Goal: Task Accomplishment & Management: Manage account settings

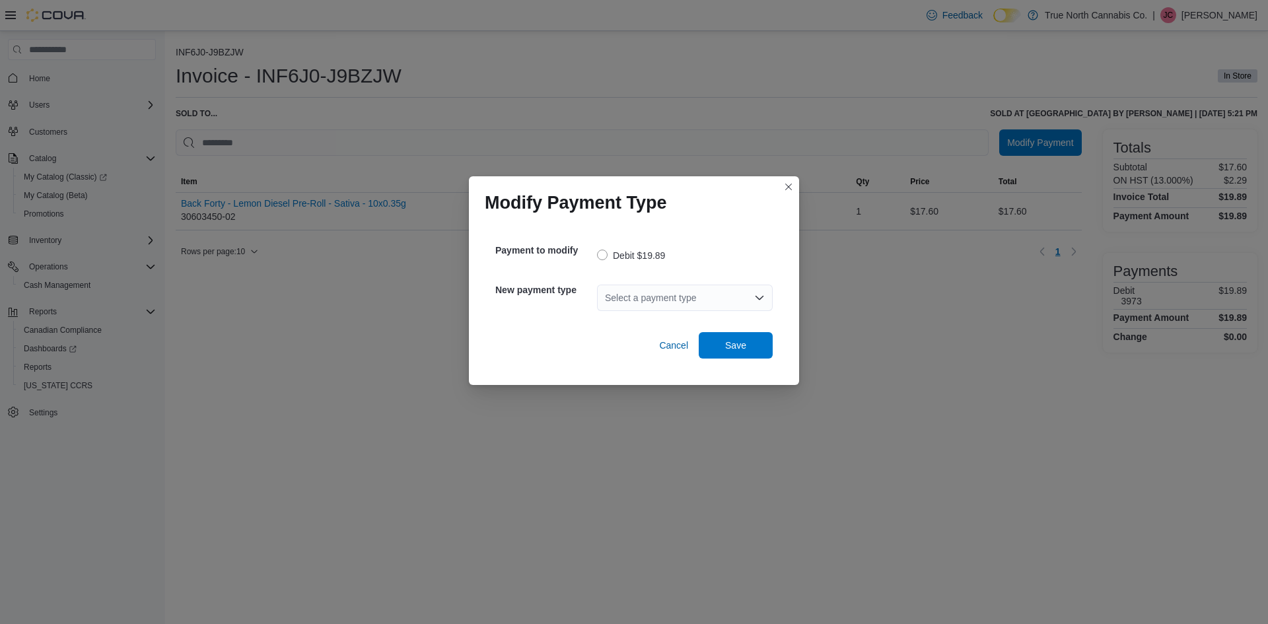
click at [641, 301] on div "Select a payment type" at bounding box center [685, 298] width 176 height 26
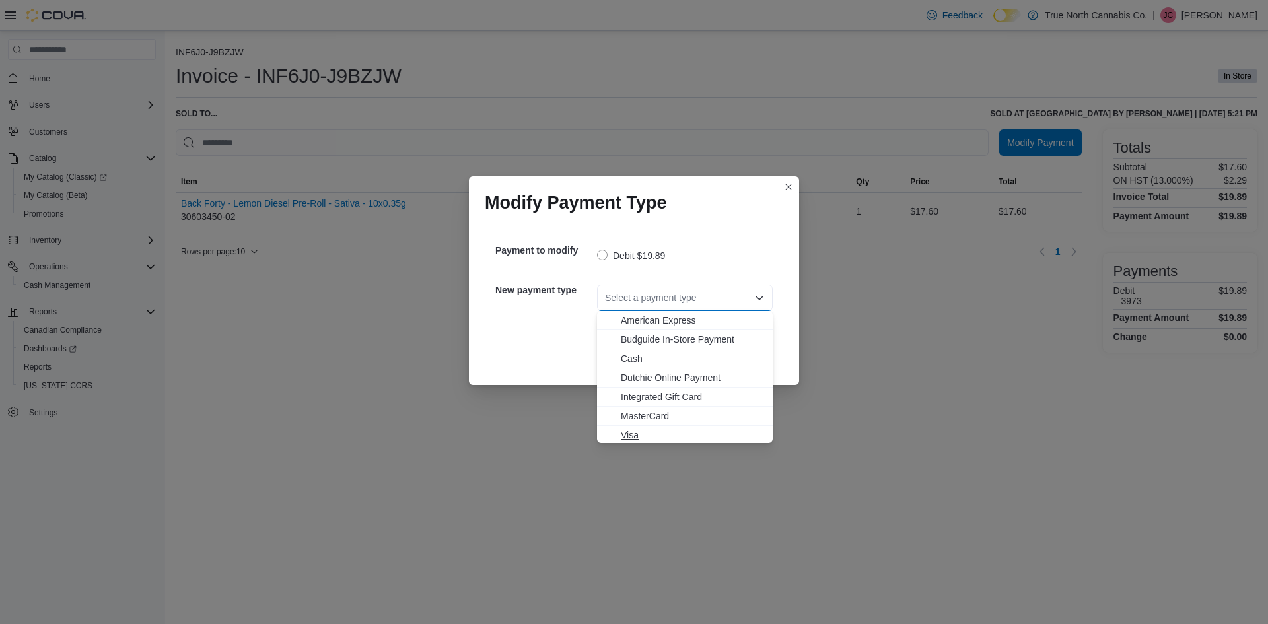
click at [627, 437] on span "Visa" at bounding box center [693, 435] width 144 height 13
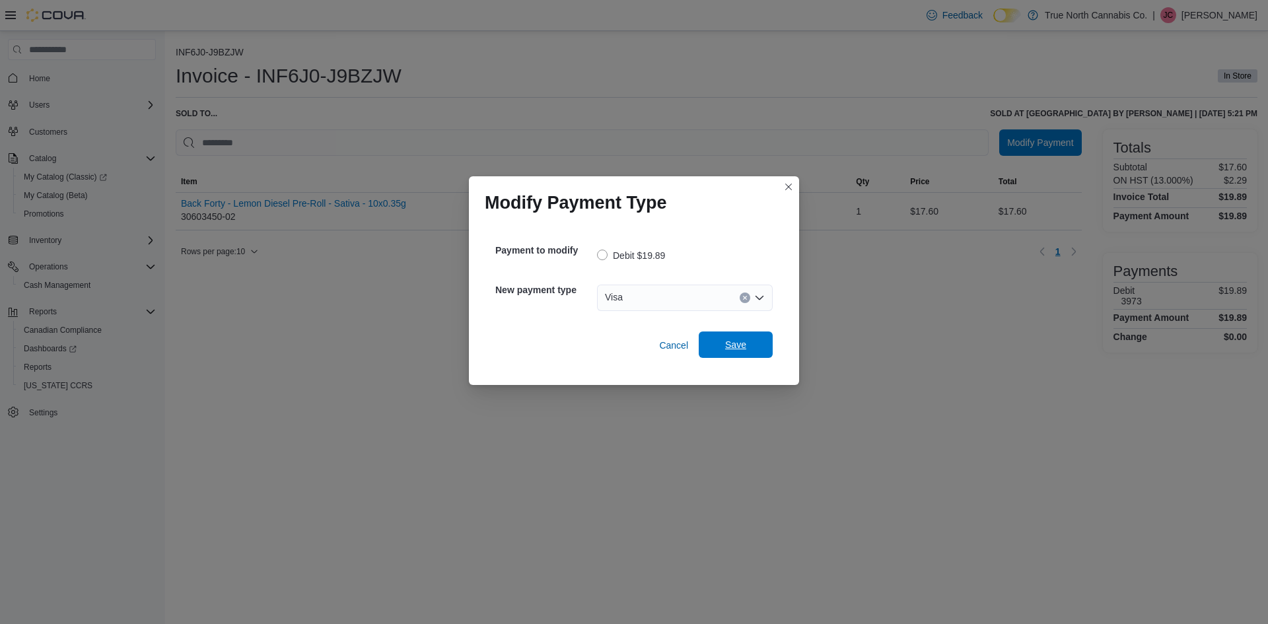
click at [747, 346] on span "Save" at bounding box center [736, 344] width 58 height 26
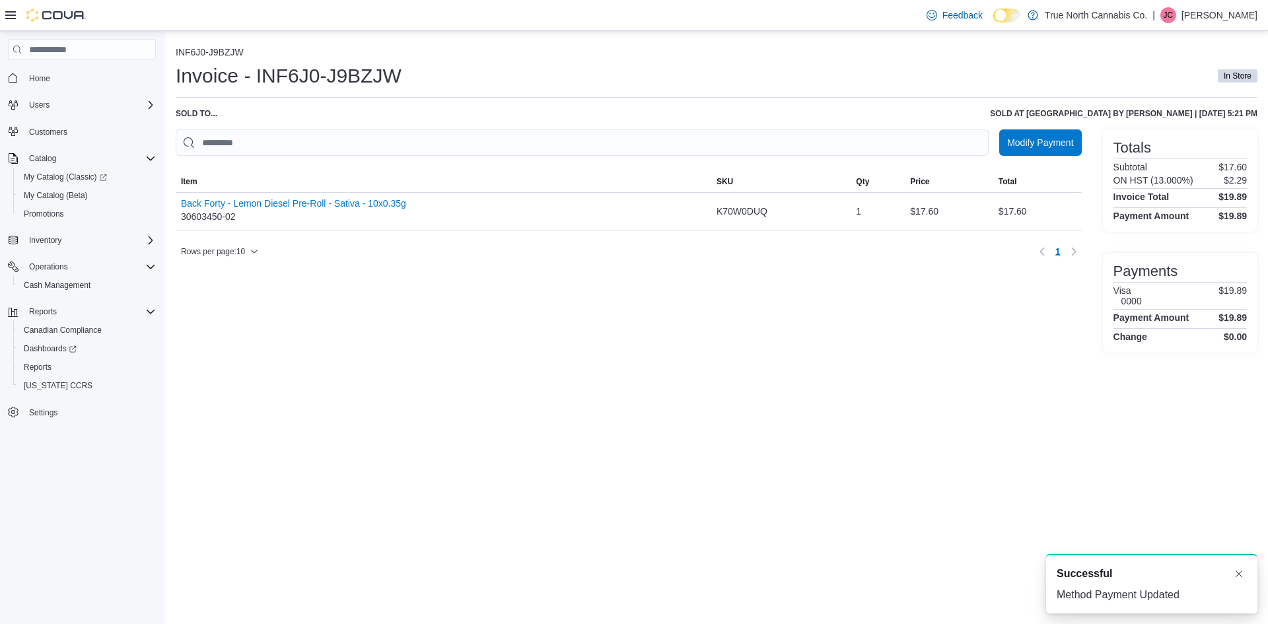
click at [1056, 66] on div "Invoice - INF6J0-J9BZJW In Store" at bounding box center [717, 76] width 1082 height 26
click at [1229, 21] on p "[PERSON_NAME]" at bounding box center [1219, 15] width 76 height 16
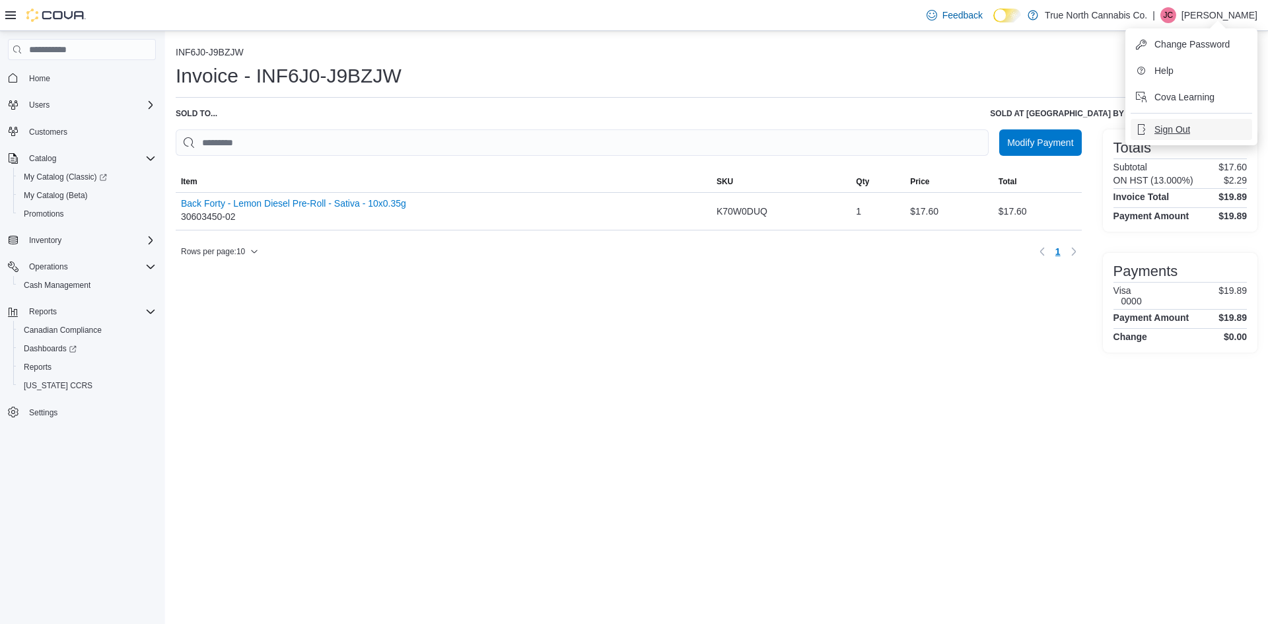
click at [1179, 133] on span "Sign Out" at bounding box center [1172, 129] width 36 height 13
